Goal: Find specific page/section: Find specific page/section

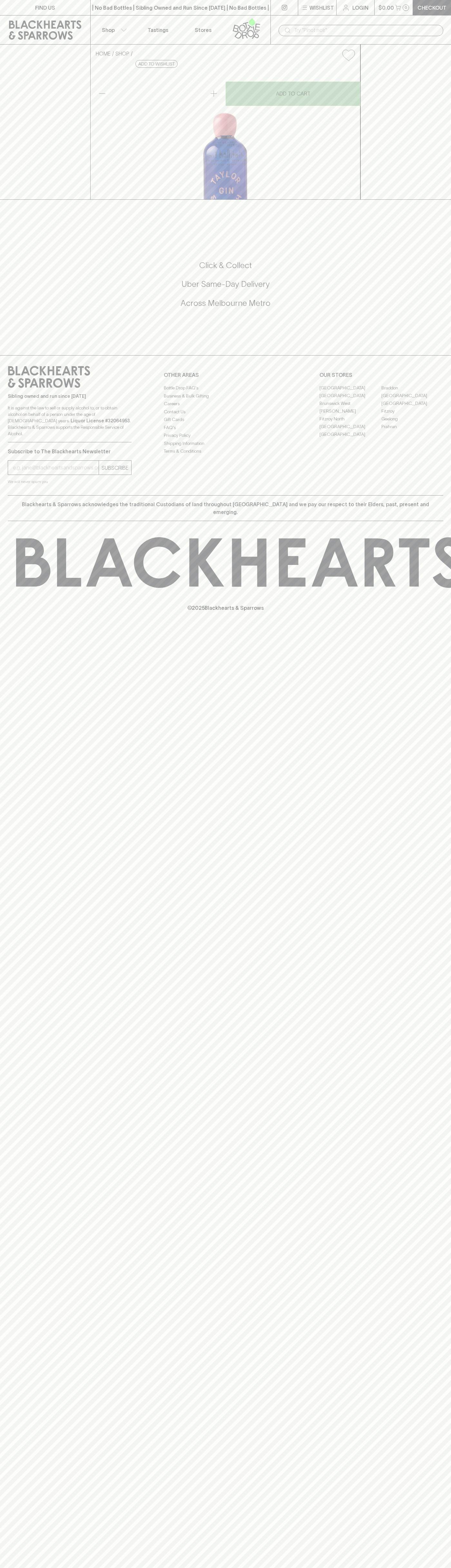
click at [350, 422] on link "Fitzroy North" at bounding box center [350, 419] width 62 height 8
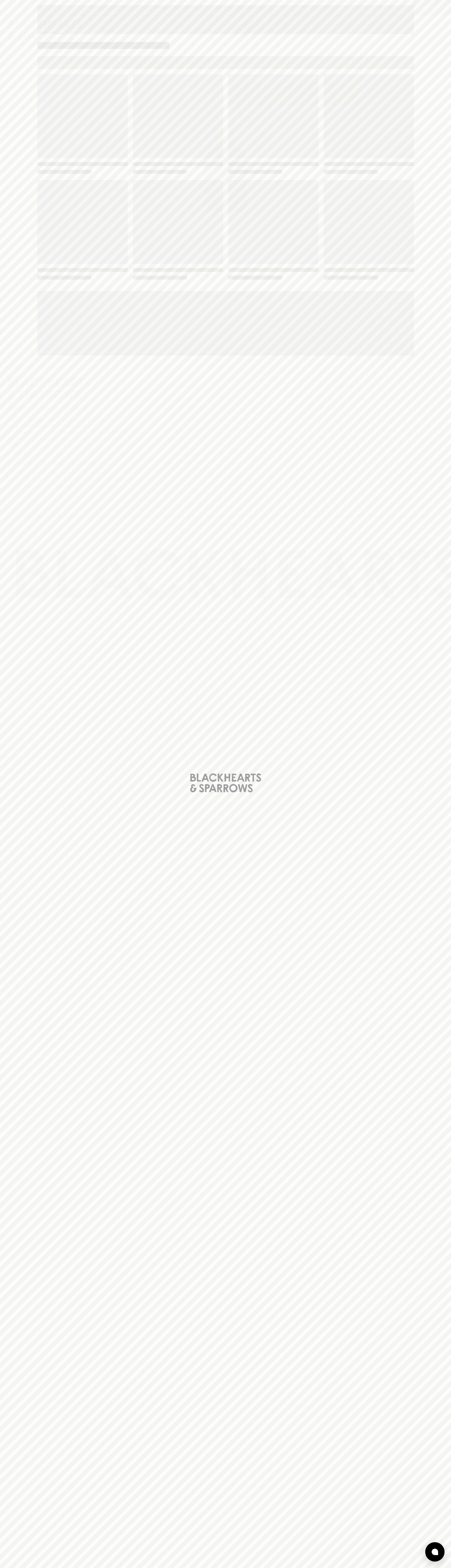
click at [307, 176] on div "Loading" at bounding box center [225, 177] width 376 height 206
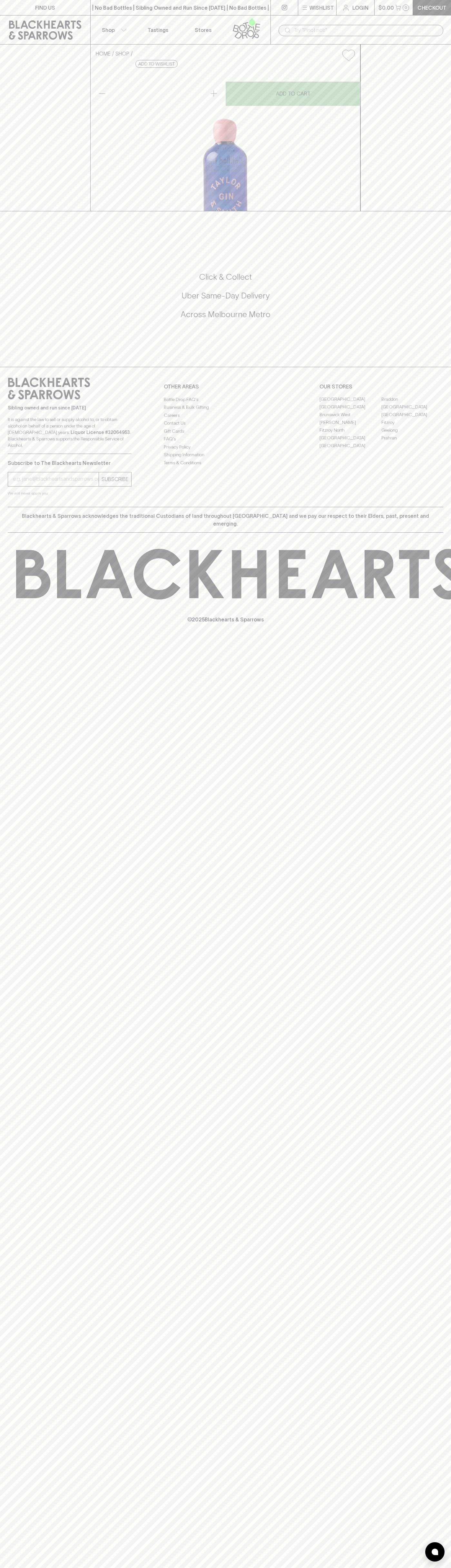
click at [76, 3] on link "FIND US" at bounding box center [45, 8] width 90 height 15
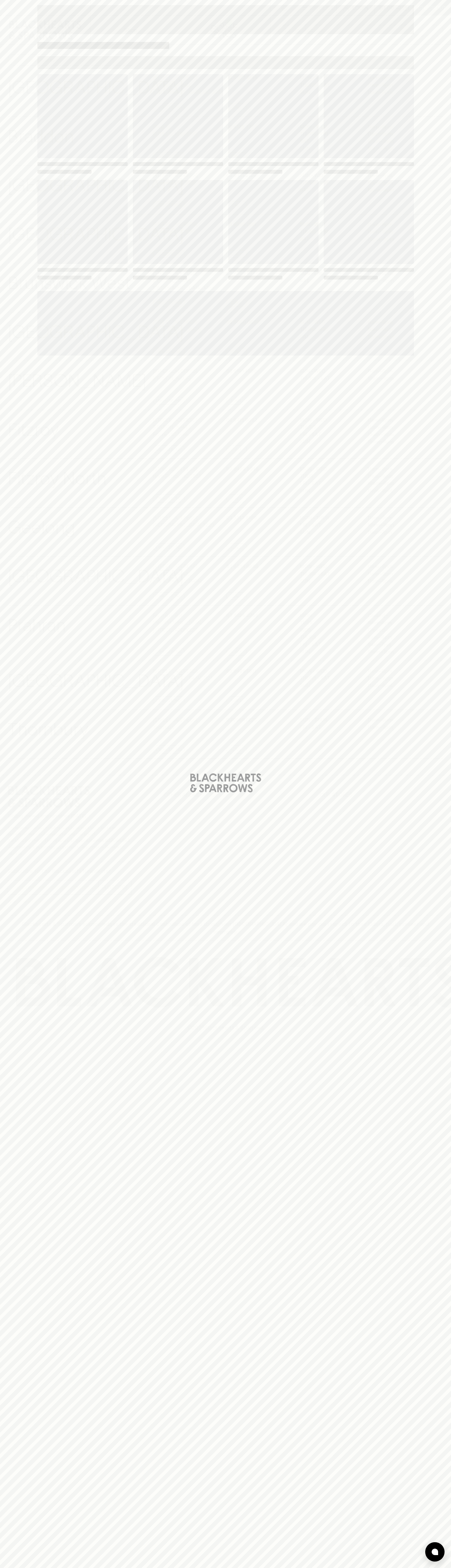
click at [444, 1063] on div "Loading" at bounding box center [225, 784] width 451 height 1568
click at [335, 1568] on html "⠀ ⠀ Wishlist Login $0.00 0 Checkout Shop ​ ​ Abbotsford View Store Details 247 …" at bounding box center [225, 784] width 451 height 1568
click at [10, 151] on div "Loading" at bounding box center [225, 784] width 451 height 1568
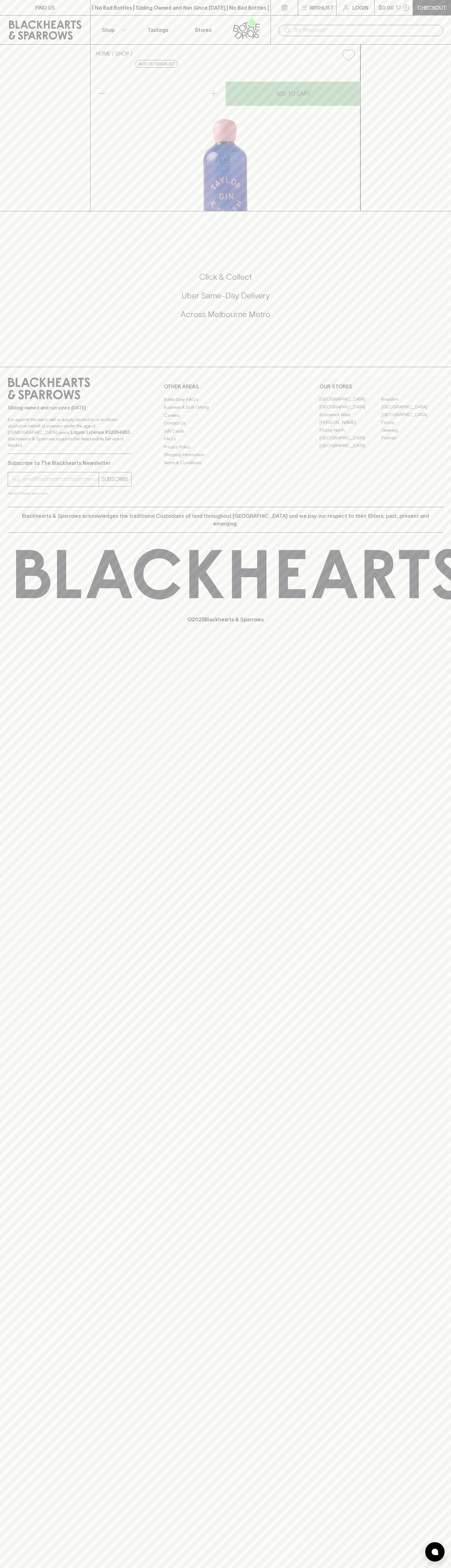
click at [350, 434] on link "Fitzroy North" at bounding box center [350, 431] width 62 height 8
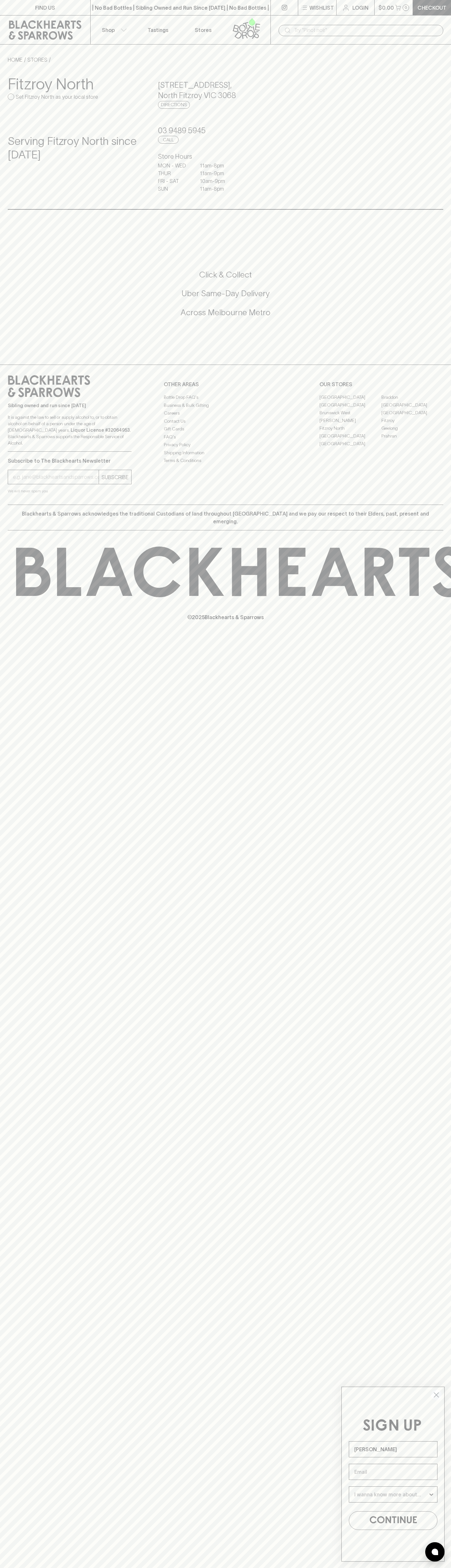
type input "John Smith"
